Goal: Transaction & Acquisition: Purchase product/service

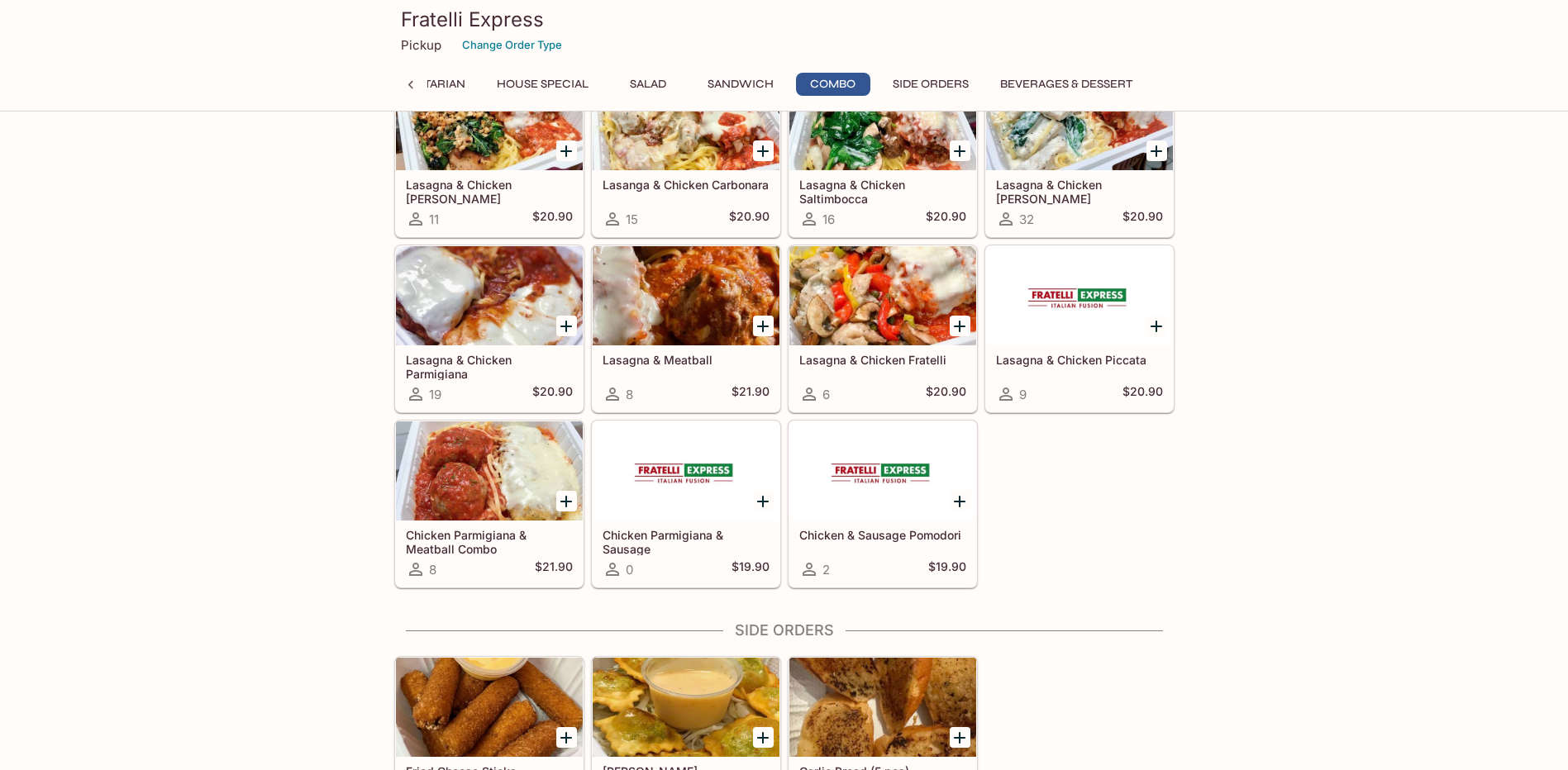
scroll to position [2664, 0]
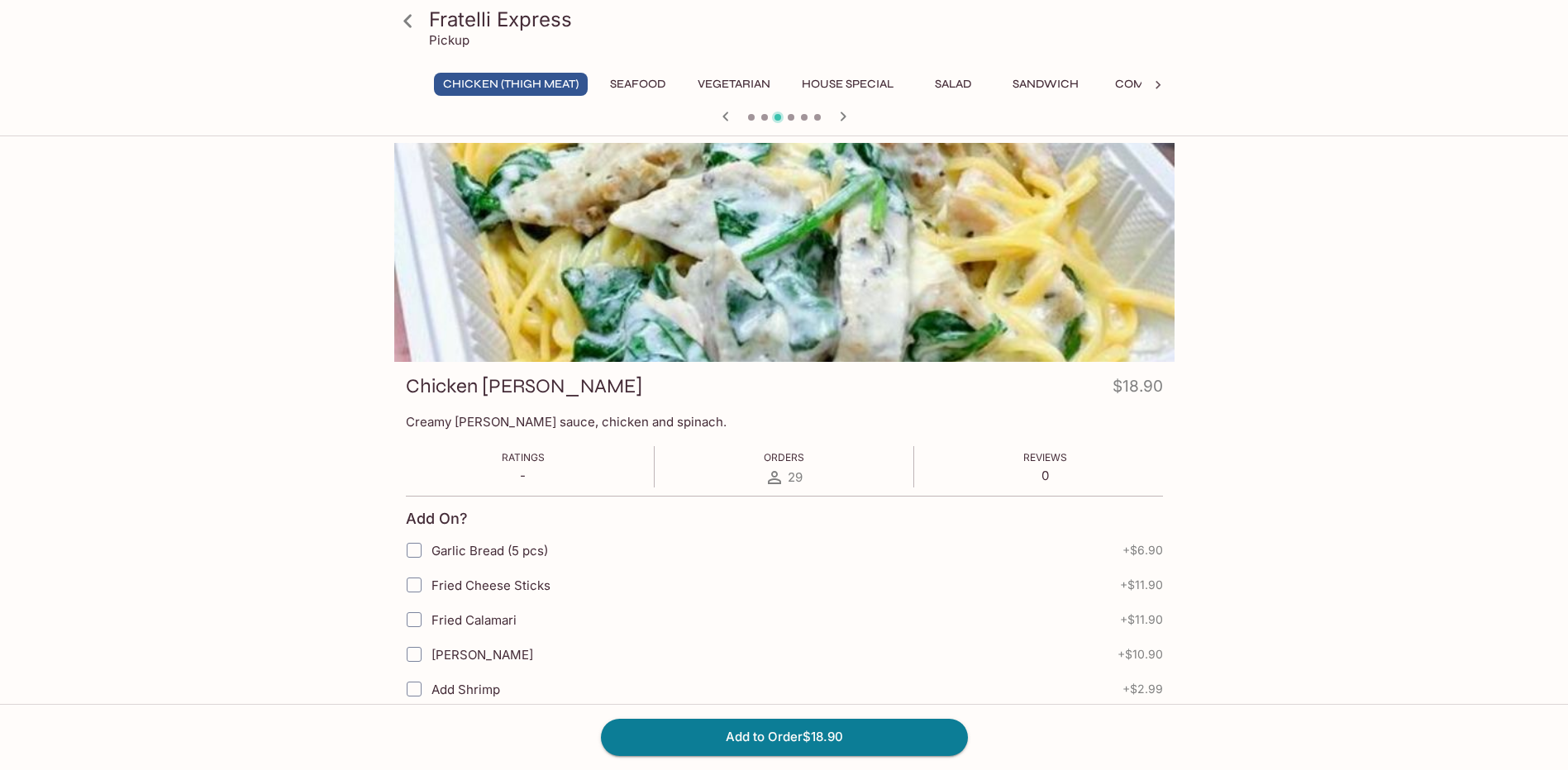
click at [1383, 366] on div "Fratelli Express Pickup Chicken (Thigh Meat) Seafood Vegetarian House Special S…" at bounding box center [784, 527] width 1568 height 770
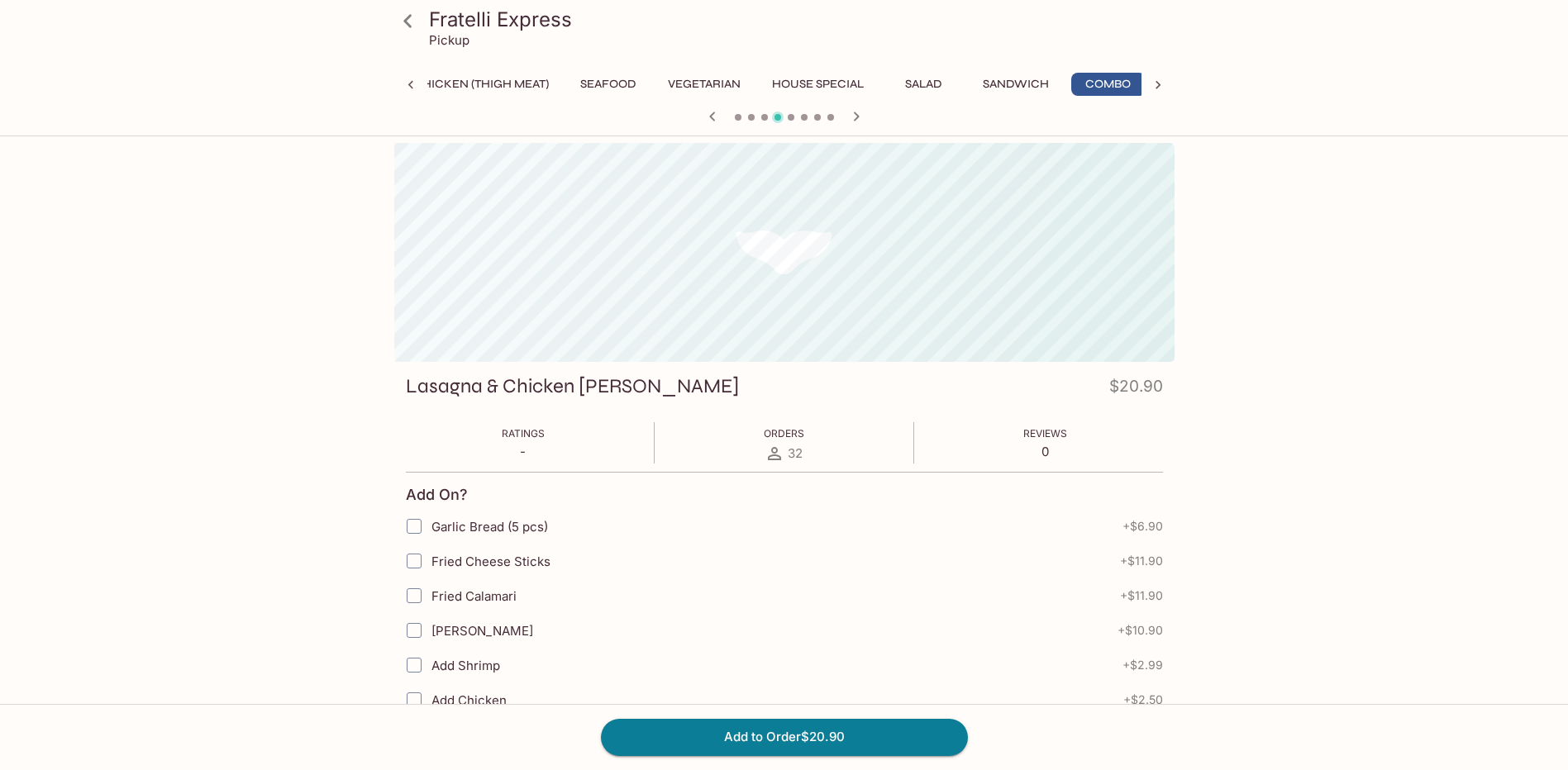
scroll to position [0, 36]
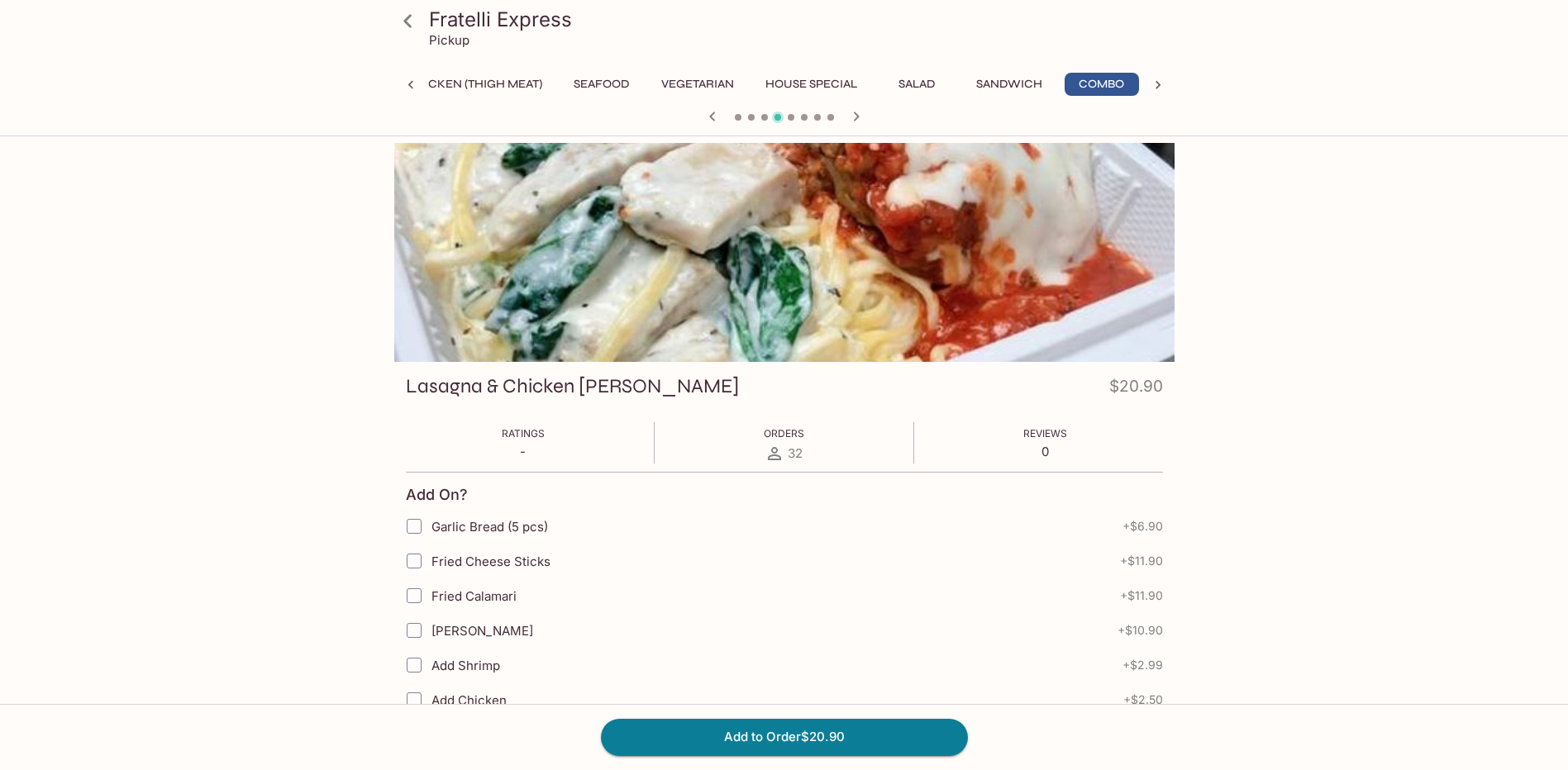
drag, startPoint x: 539, startPoint y: 263, endPoint x: 375, endPoint y: 321, distance: 174.0
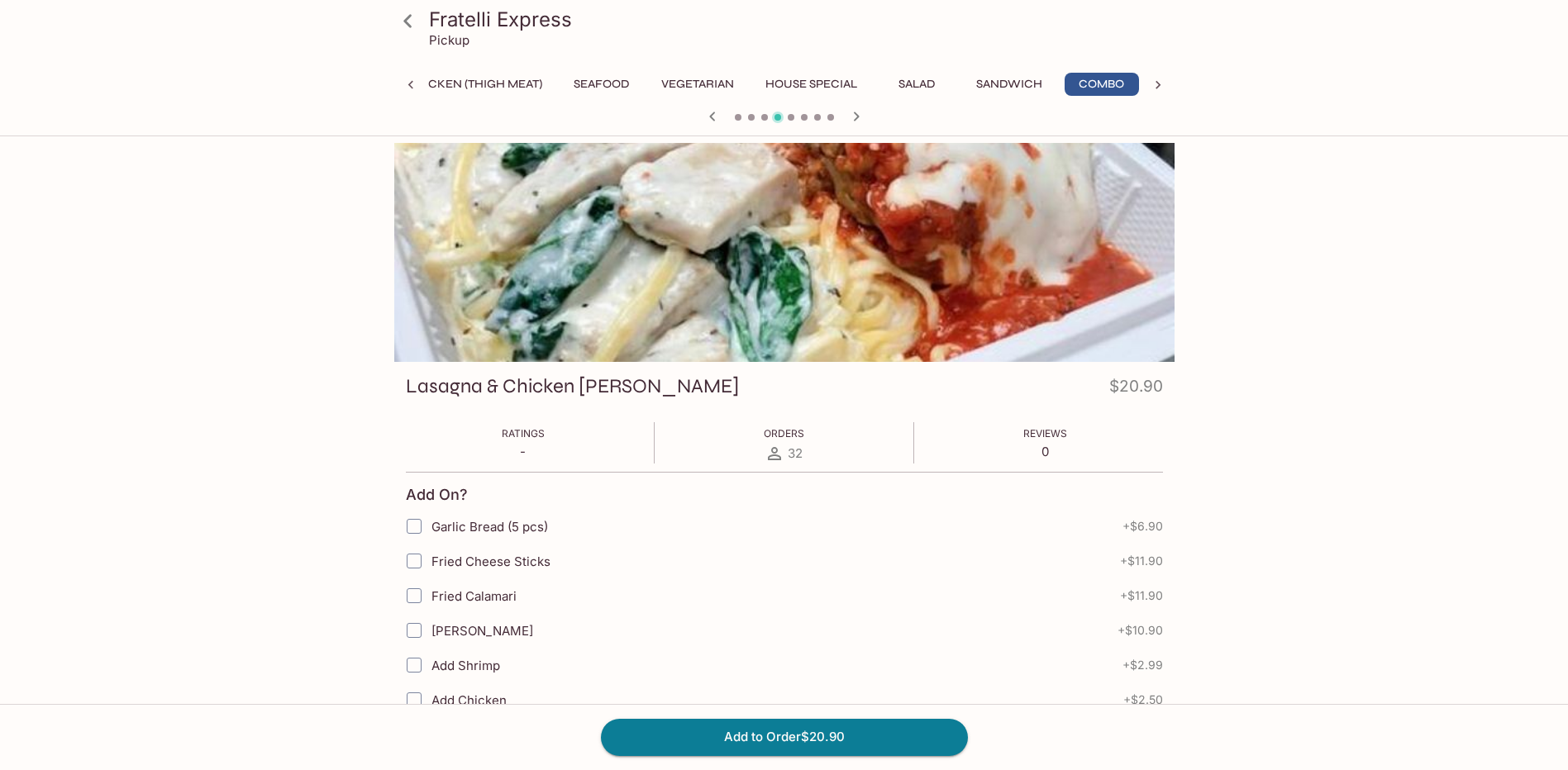
drag, startPoint x: 356, startPoint y: 133, endPoint x: 552, endPoint y: 230, distance: 218.7
click at [216, 428] on div "Fratelli Express Pickup Chicken (Thigh Meat) Seafood Vegetarian House Special S…" at bounding box center [784, 527] width 1568 height 770
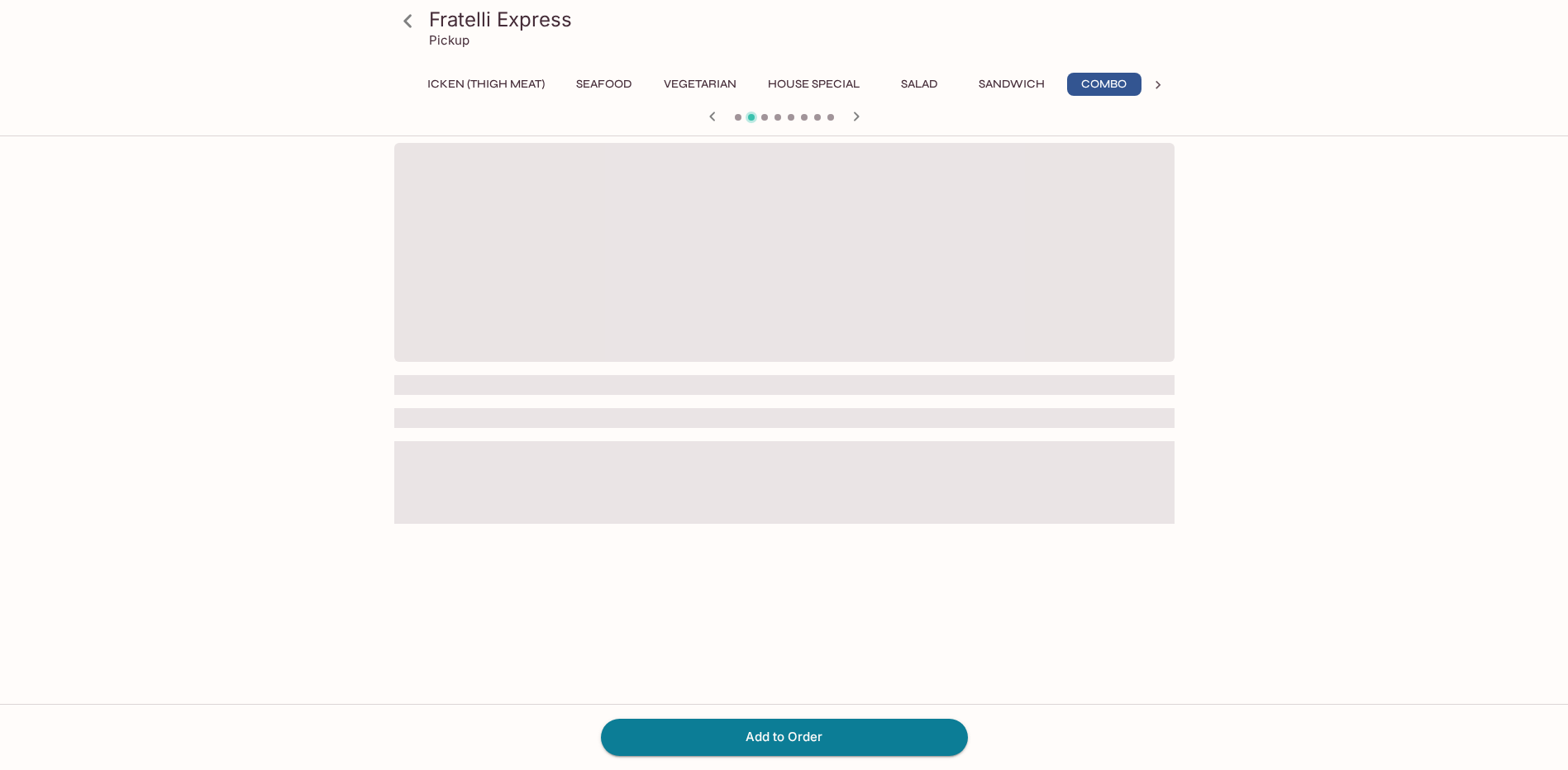
scroll to position [0, 36]
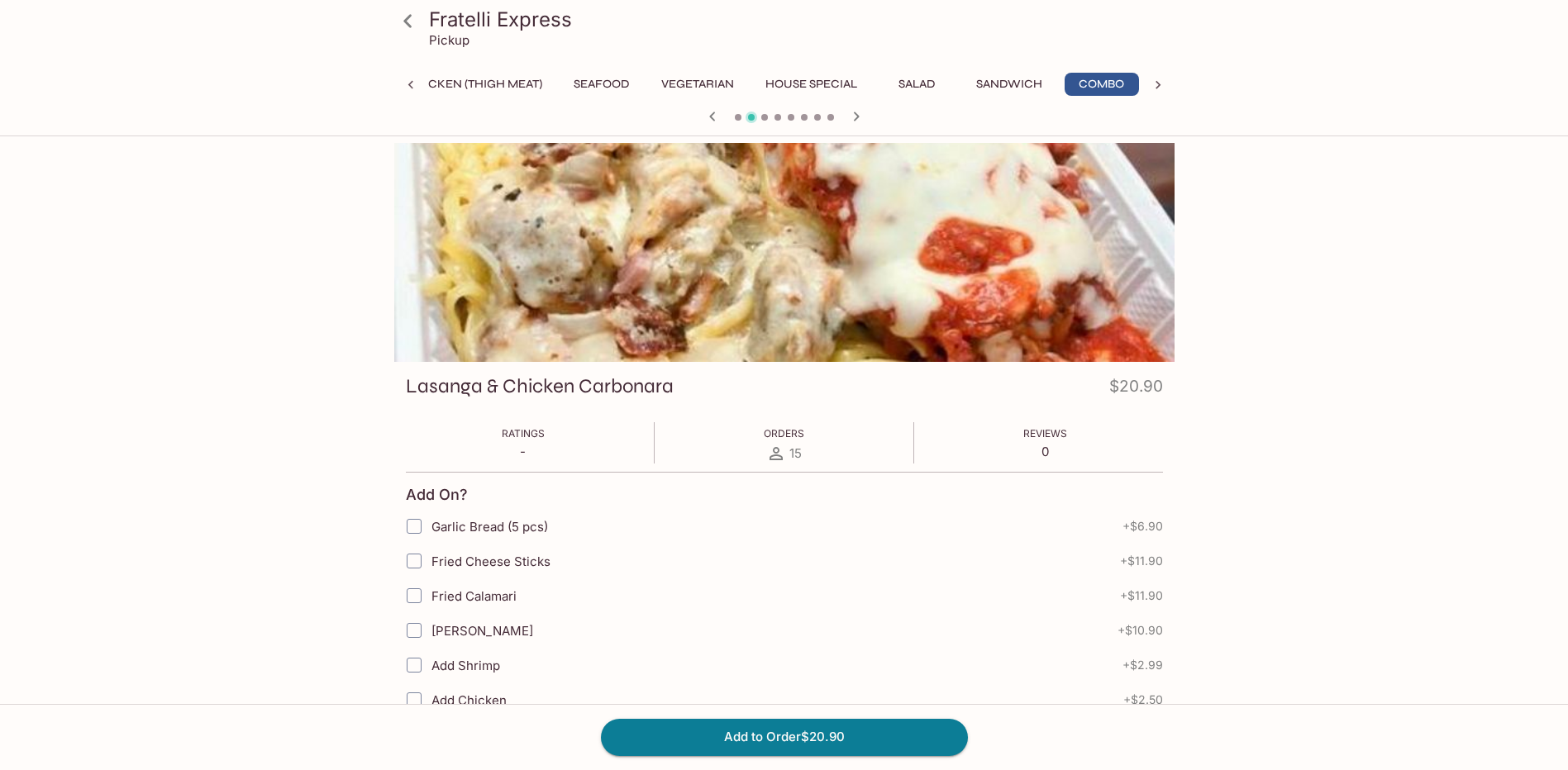
click at [1033, 250] on div at bounding box center [784, 251] width 781 height 219
click at [855, 116] on icon "button" at bounding box center [856, 115] width 20 height 20
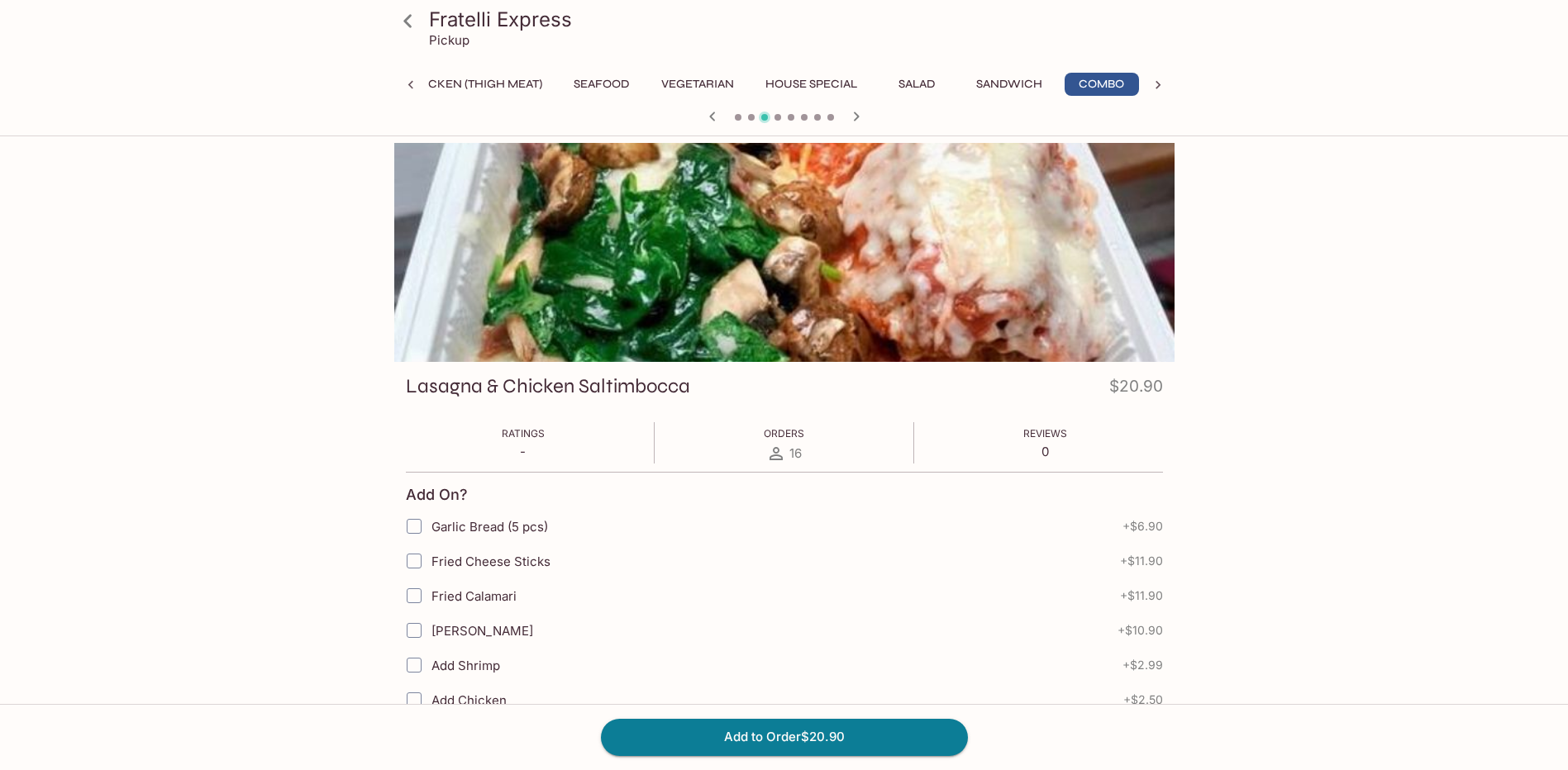
click at [711, 115] on icon "button" at bounding box center [712, 116] width 6 height 9
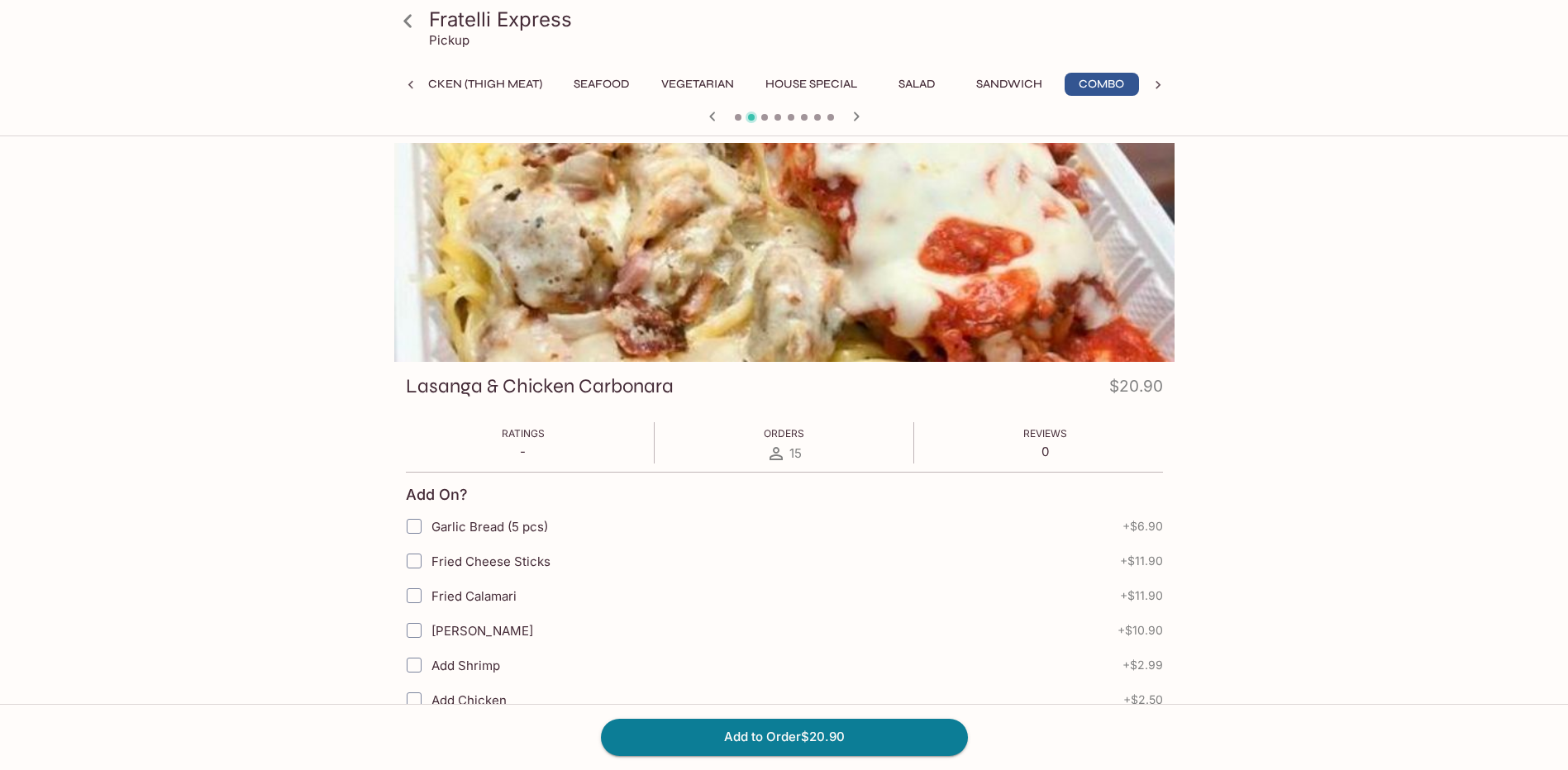
click at [770, 276] on div at bounding box center [784, 251] width 781 height 219
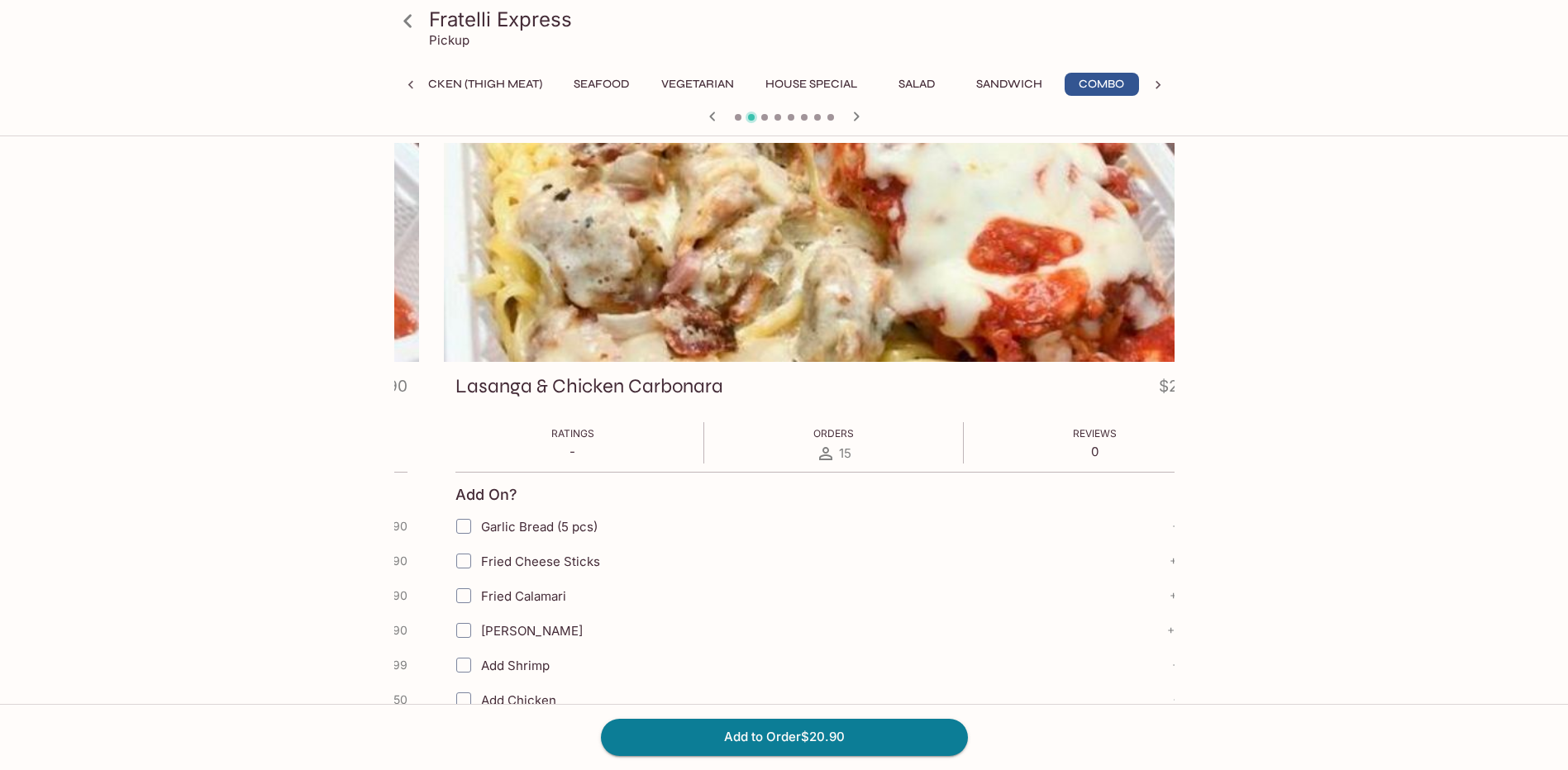
click at [551, 378] on h3 "Lasanga & Chicken Carbonara" at bounding box center [589, 386] width 267 height 26
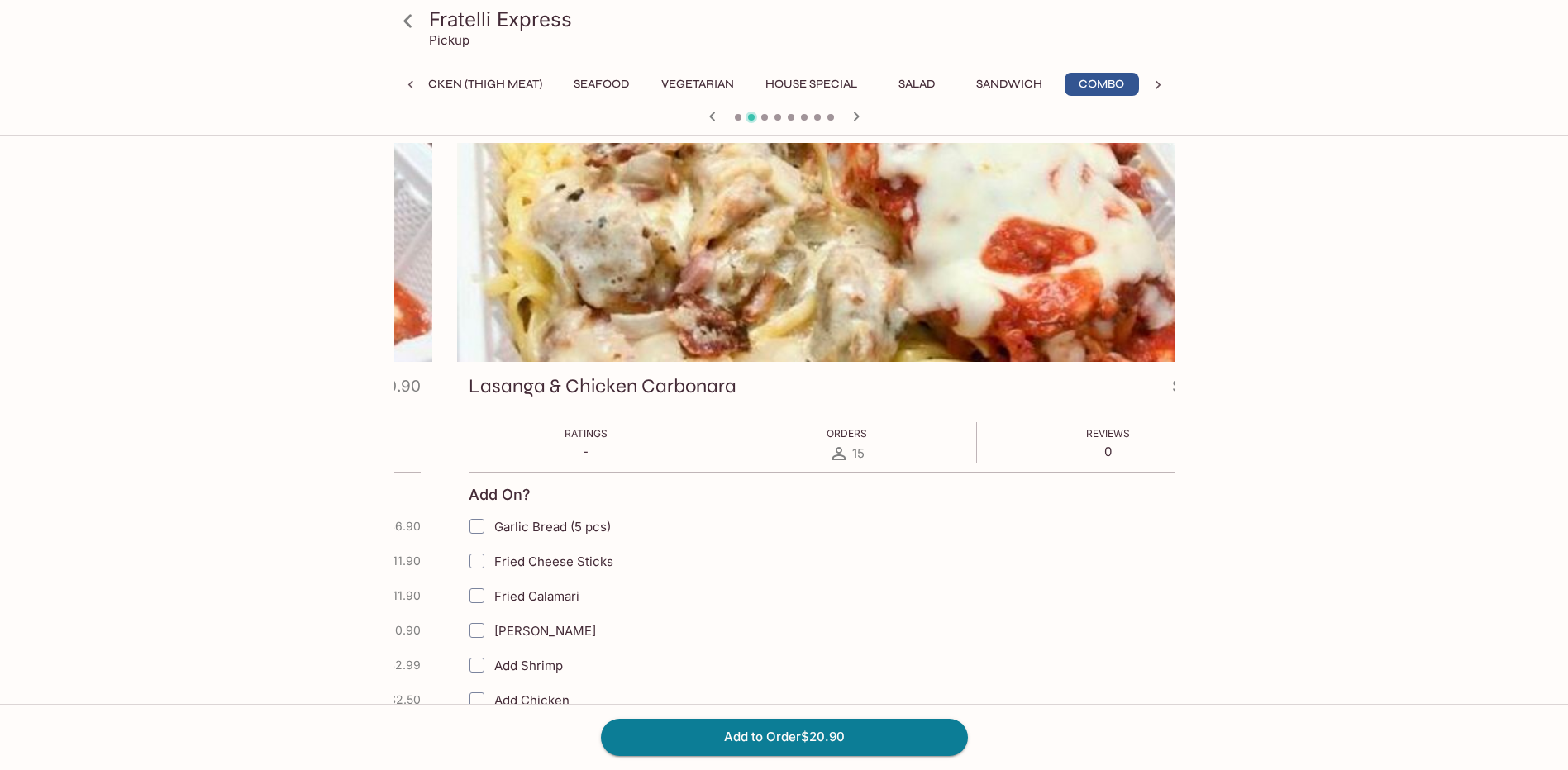
click at [639, 381] on h3 "Lasanga & Chicken Carbonara" at bounding box center [602, 386] width 267 height 26
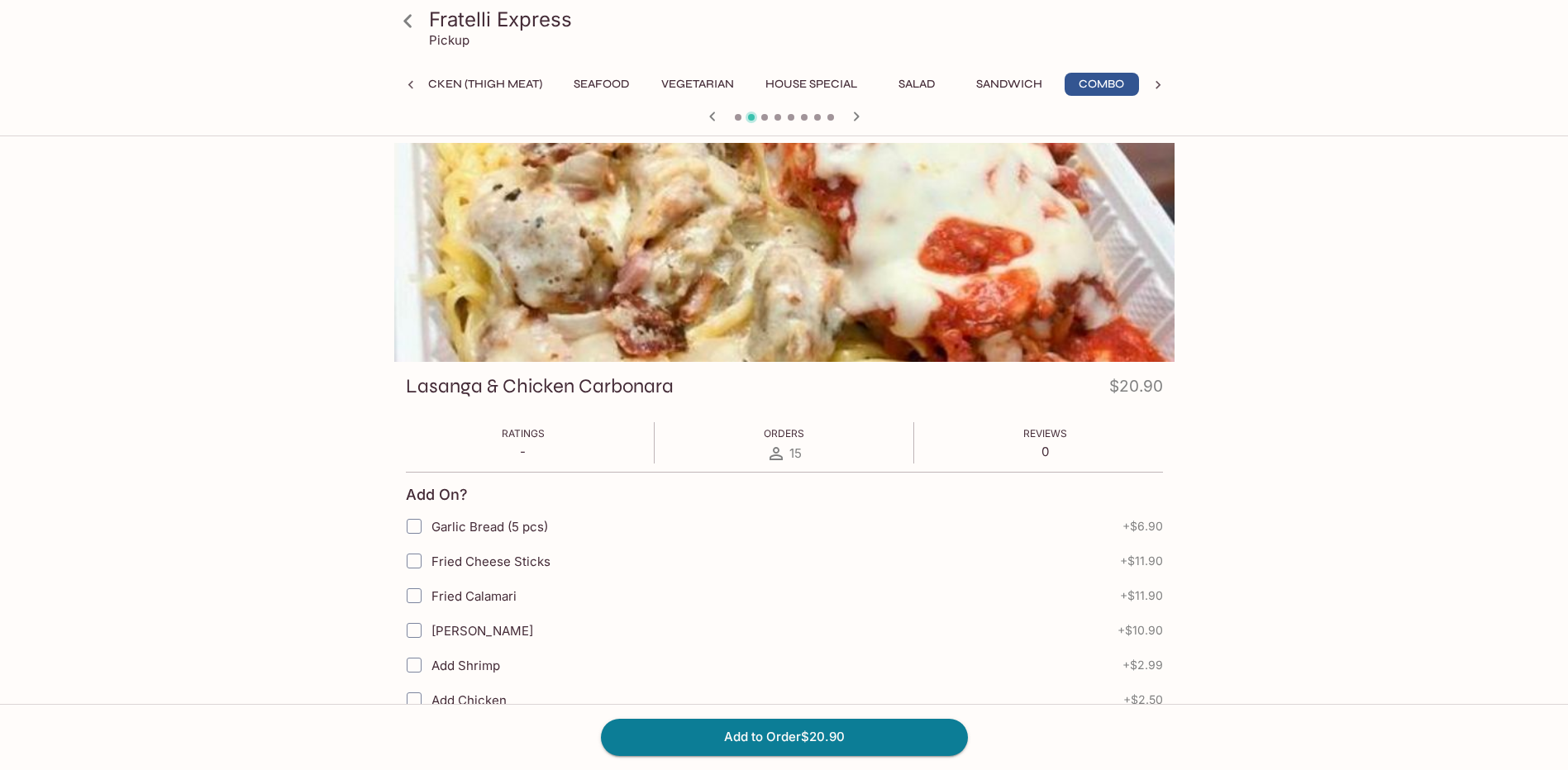
click at [811, 392] on div "Lasanga & Chicken Carbonara $20.90" at bounding box center [784, 389] width 757 height 33
